Goal: Navigation & Orientation: Understand site structure

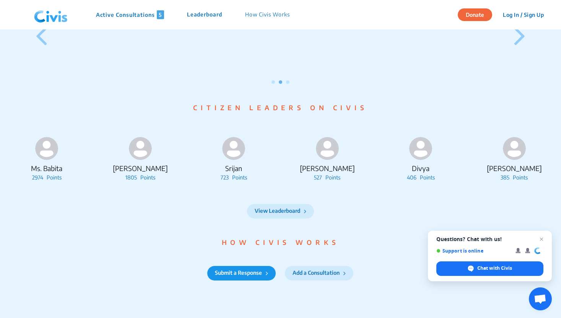
scroll to position [764, 0]
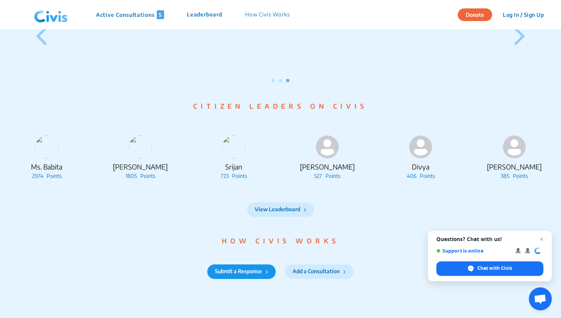
click at [519, 47] on icon at bounding box center [519, 35] width 11 height 32
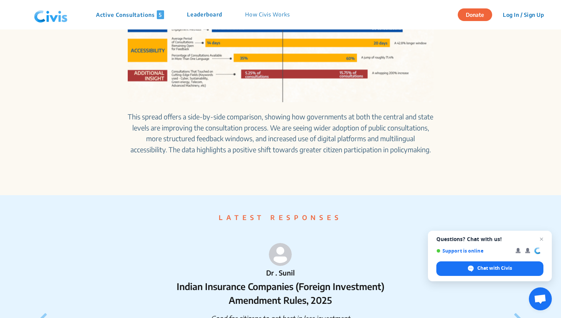
scroll to position [0, 0]
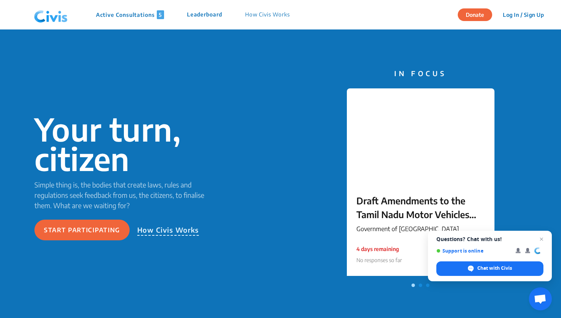
click at [143, 16] on p "Active Consultations 5" at bounding box center [130, 14] width 68 height 9
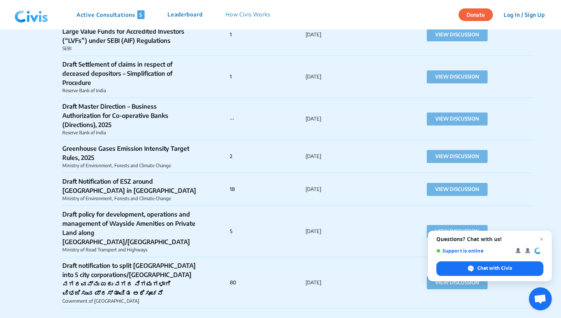
scroll to position [1246, 0]
click at [443, 158] on button "VIEW DISCUSSION" at bounding box center [457, 156] width 61 height 13
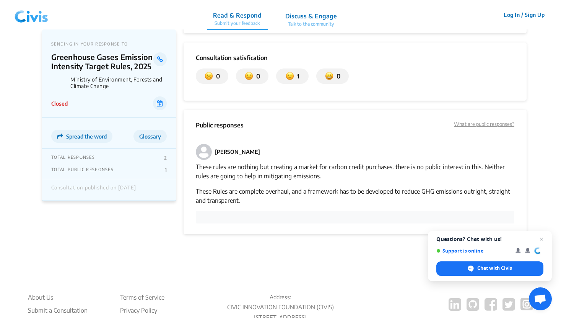
scroll to position [427, 0]
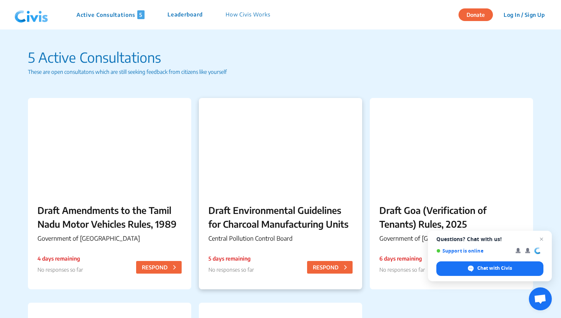
click at [259, 222] on p "Draft Environmental Guidelines for Charcoal Manufacturing Units" at bounding box center [281, 217] width 144 height 28
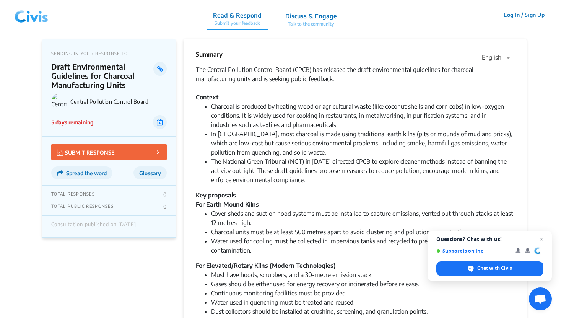
click at [39, 17] on img at bounding box center [31, 14] width 40 height 23
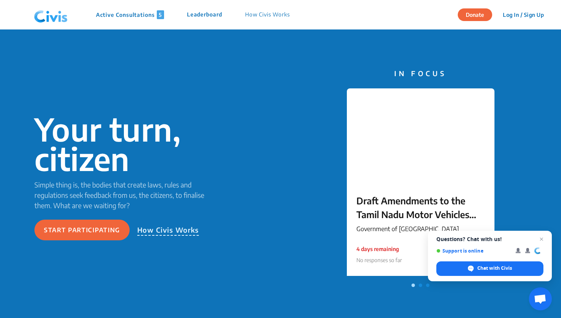
click at [275, 13] on p "How Civis Works" at bounding box center [267, 14] width 45 height 9
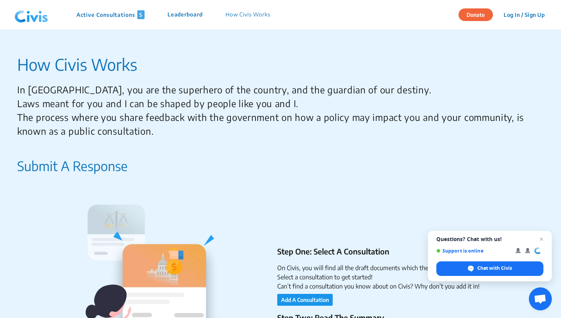
click at [184, 17] on p "Leaderboard" at bounding box center [185, 14] width 35 height 9
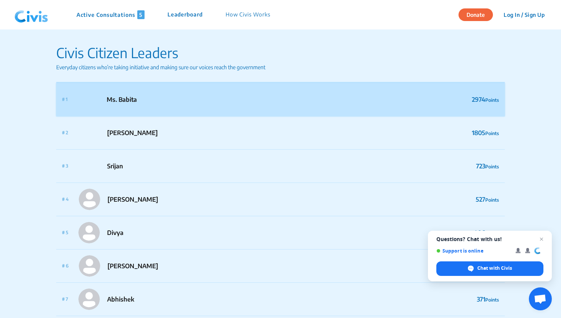
click at [127, 105] on div "# 1 Ms. Babita" at bounding box center [99, 99] width 75 height 21
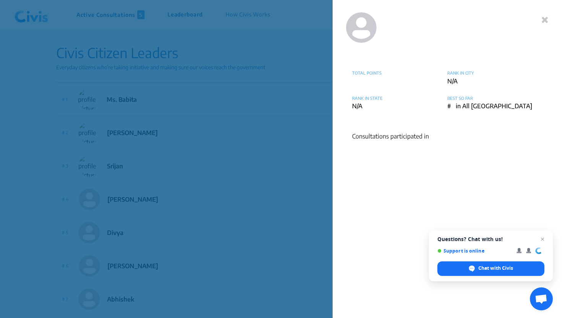
click at [547, 20] on icon at bounding box center [545, 19] width 7 height 9
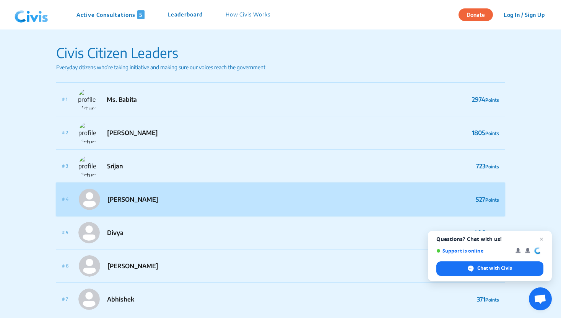
click at [141, 200] on p "[PERSON_NAME]" at bounding box center [133, 199] width 51 height 9
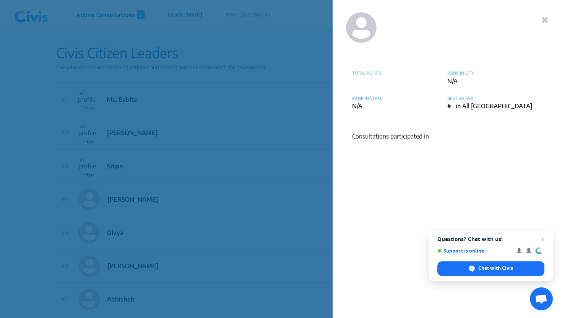
click at [545, 21] on icon at bounding box center [545, 19] width 7 height 9
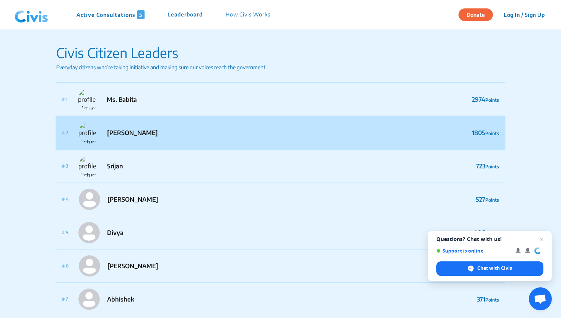
click at [147, 132] on p "[PERSON_NAME]" at bounding box center [132, 132] width 51 height 9
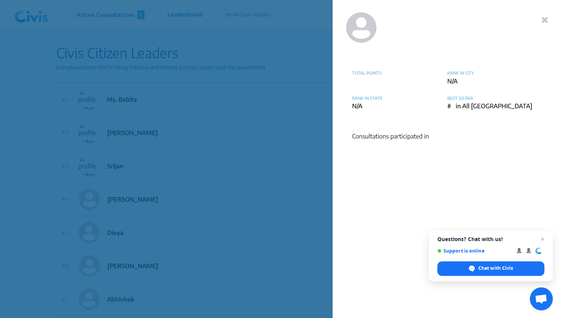
click at [543, 16] on icon at bounding box center [545, 19] width 7 height 9
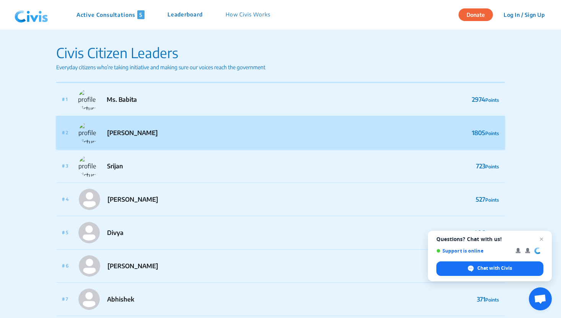
click at [413, 146] on div "# 2 [PERSON_NAME] 1805 Points" at bounding box center [280, 132] width 449 height 33
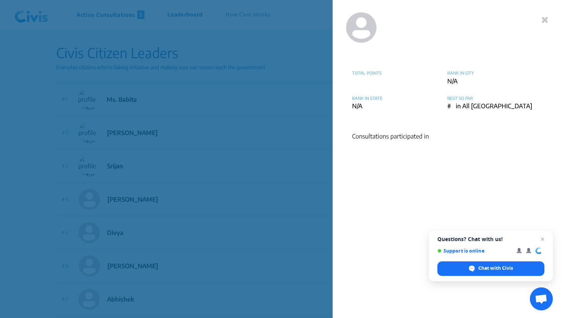
click at [549, 16] on div "TOTAL POINTS RANK IN CITY N/A RANK IN STATE N/A BEST SO FAR # in All India Cons…" at bounding box center [448, 159] width 230 height 318
click at [544, 17] on icon at bounding box center [545, 19] width 7 height 9
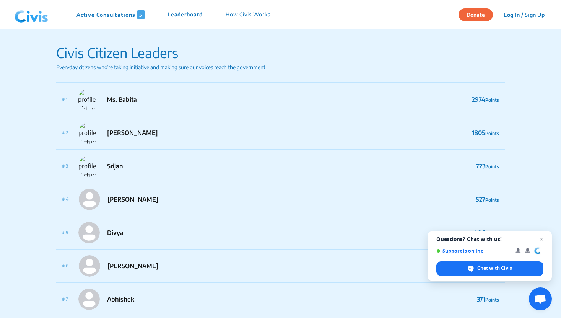
click at [34, 24] on img at bounding box center [31, 14] width 40 height 23
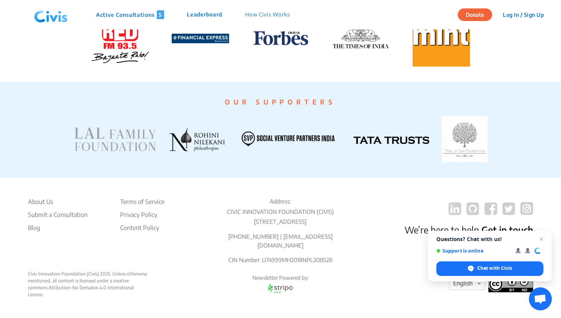
scroll to position [1460, 0]
